Goal: Information Seeking & Learning: Find specific fact

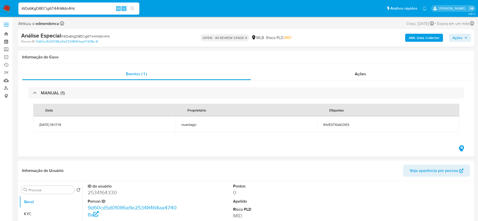
select select "10"
click at [103, 6] on input "i6Ds6KgD8ECig6T44hWdn4Hc" at bounding box center [78, 8] width 121 height 7
paste input "QvbJQYmSrJBiN2jrERE5La04"
type input "QvbJQYmSrJBiN2jrERE5La04"
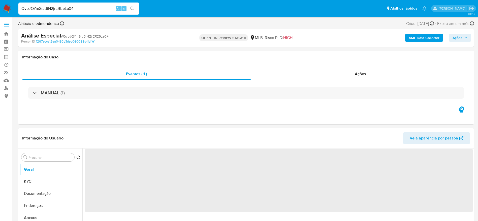
select select "10"
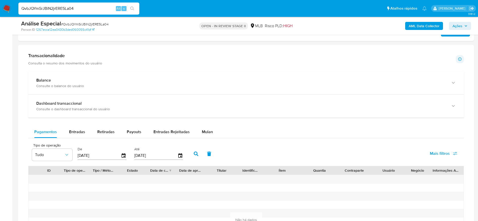
scroll to position [302, 0]
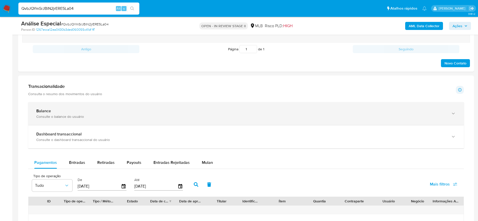
click at [136, 117] on div "Consulte o balance do usuário" at bounding box center [240, 116] width 409 height 5
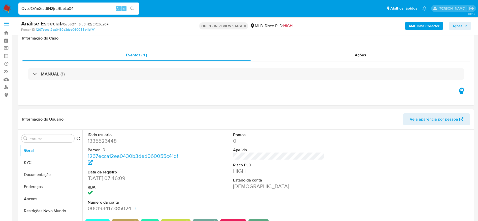
scroll to position [0, 0]
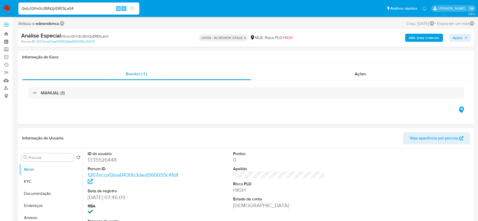
click at [107, 156] on dd "1335526448" at bounding box center [134, 159] width 92 height 7
copy dd "1335526448"
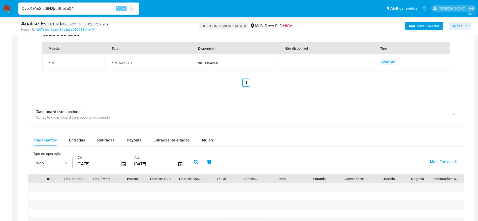
scroll to position [302, 0]
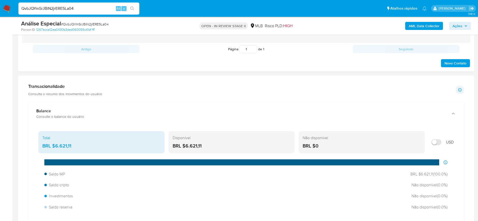
click at [104, 7] on input "QvbJQYmSrJBiN2jrERE5La04" at bounding box center [78, 8] width 121 height 7
paste input "OGm4TWkhMQHoVIQLIqFC6EpA"
type input "OGm4TWkhMQHoVIQLIqFC6EpA"
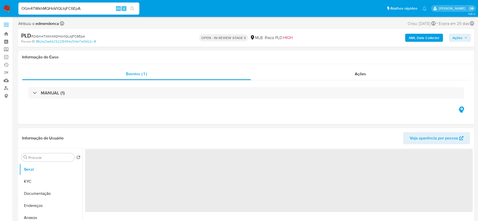
select select "10"
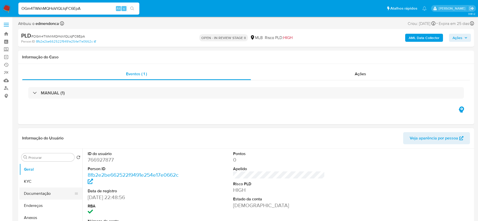
click at [40, 192] on button "Documentação" at bounding box center [48, 194] width 59 height 12
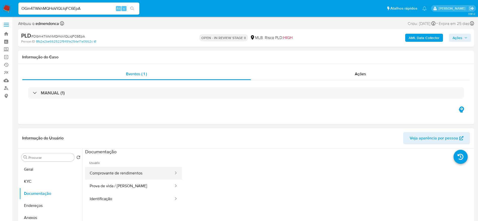
click at [123, 168] on button "Comprovante de rendimentos" at bounding box center [129, 173] width 89 height 13
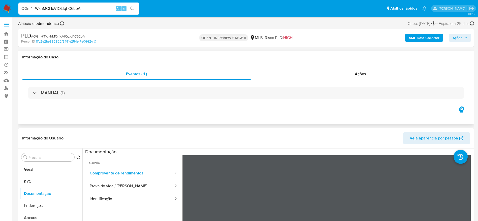
scroll to position [38, 0]
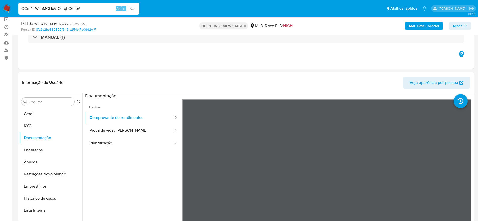
click at [67, 7] on input "OGm4TWkhMQHoVIQLIqFC6EpA" at bounding box center [78, 8] width 121 height 7
paste input "phy8kZco6NBD5XCGhYchKiyG"
type input "phy8kZco6NBD5XCGhYchKiyG"
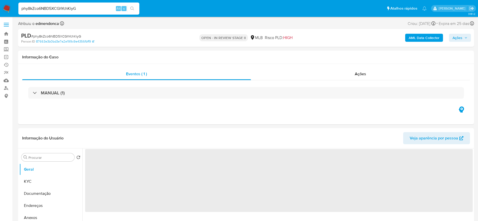
select select "10"
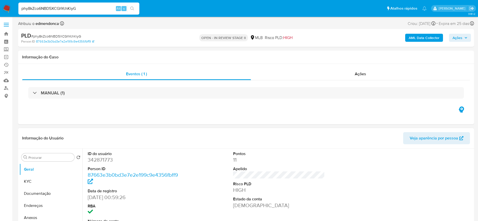
scroll to position [38, 0]
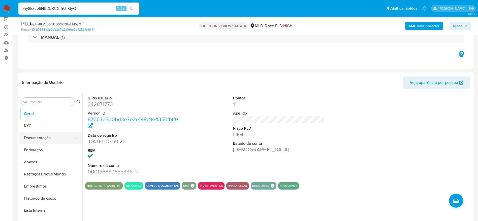
click at [41, 134] on button "Documentação" at bounding box center [48, 138] width 59 height 12
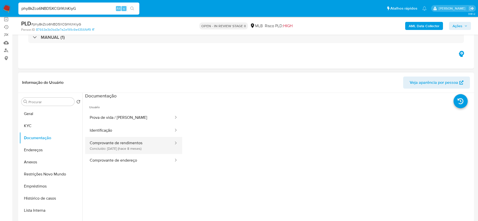
click at [124, 142] on button "Comprovante de rendimentos Concluído: 12/02/2025 (hace 8 meses)" at bounding box center [129, 145] width 89 height 17
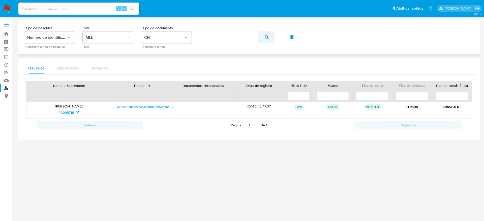
click at [271, 37] on button "button" at bounding box center [266, 37] width 17 height 12
click at [61, 113] on span "284948603" at bounding box center [66, 113] width 18 height 8
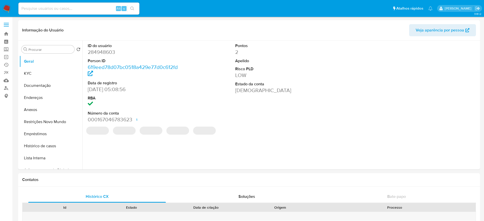
select select "10"
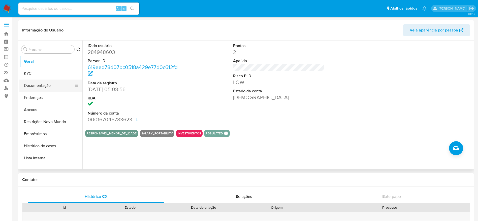
click at [45, 82] on button "Documentação" at bounding box center [48, 86] width 59 height 12
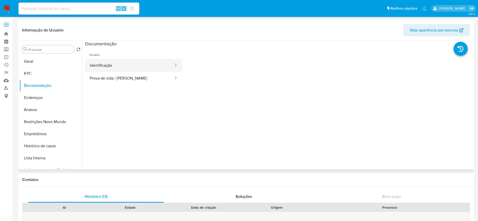
click at [133, 66] on button "Identificação" at bounding box center [129, 65] width 89 height 13
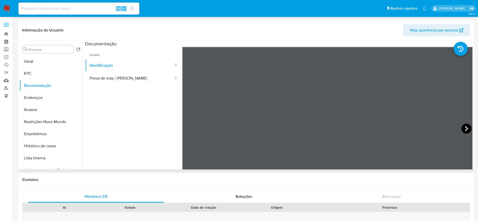
click at [465, 126] on icon at bounding box center [466, 129] width 10 height 10
click at [127, 75] on button "Prova de vida / Selfie" at bounding box center [129, 78] width 89 height 13
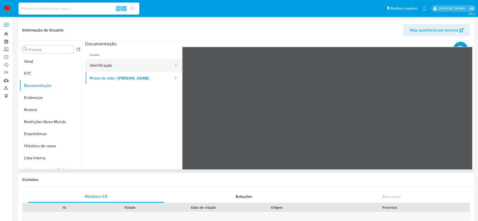
click at [120, 65] on button "Identificação" at bounding box center [129, 65] width 89 height 13
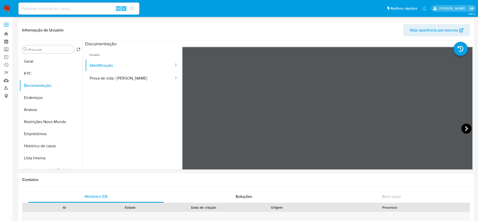
click at [462, 128] on icon at bounding box center [466, 129] width 10 height 10
click at [51, 96] on button "Endereços" at bounding box center [48, 98] width 59 height 12
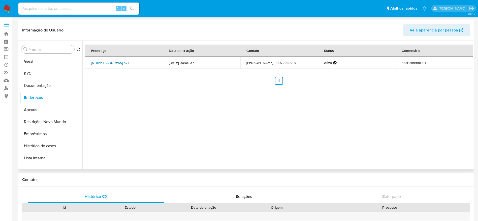
click at [120, 62] on link "Rua Catulo Da Paixão Cearense 377, São Paulo, São Paulo, 04145010, Brasil 377" at bounding box center [110, 62] width 38 height 5
click at [42, 74] on button "KYC" at bounding box center [48, 73] width 59 height 12
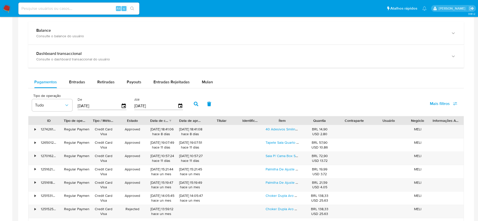
scroll to position [340, 0]
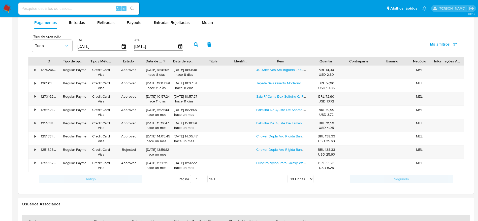
drag, startPoint x: 304, startPoint y: 58, endPoint x: 321, endPoint y: 52, distance: 18.1
click at [321, 52] on div "Tipo de operação Tudo De 05/07/2025 Até 02/10/2025 Mais filtros ID Tipo de oper…" at bounding box center [245, 108] width 435 height 154
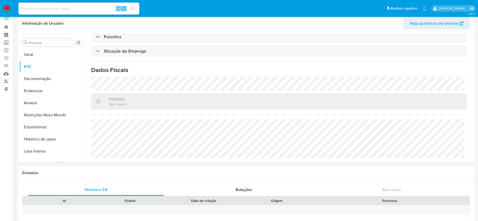
scroll to position [0, 0]
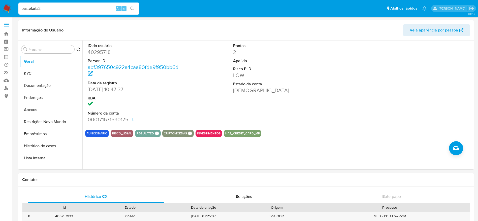
select select "10"
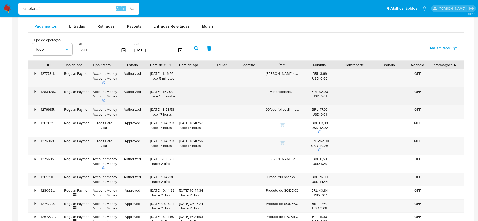
click at [280, 96] on div "Mp*pastelaria2ir" at bounding box center [282, 97] width 40 height 18
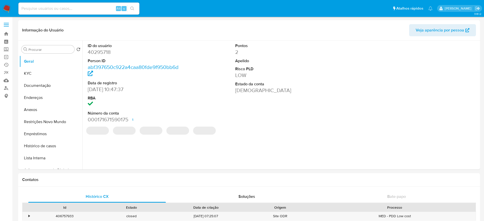
select select "10"
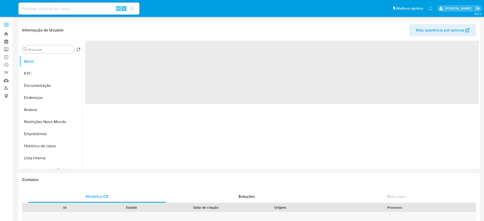
select select "10"
